Goal: Find specific page/section: Find specific page/section

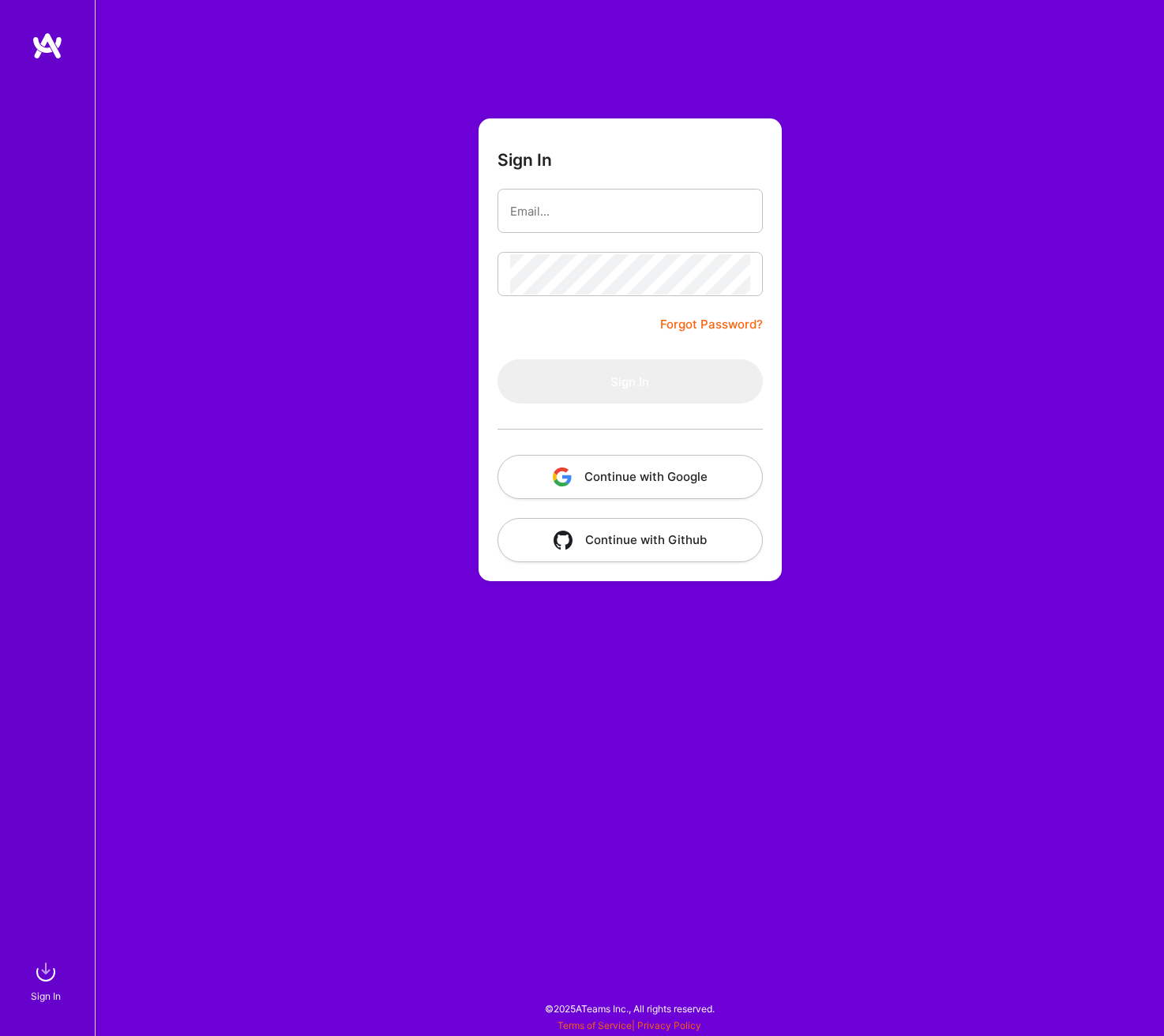
click at [587, 479] on button "Continue with Google" at bounding box center [630, 477] width 265 height 44
